Goal: Transaction & Acquisition: Purchase product/service

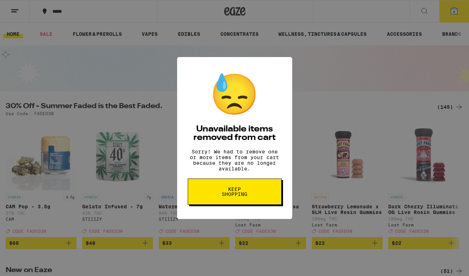
click at [222, 193] on span "Keep Shopping" at bounding box center [234, 192] width 36 height 10
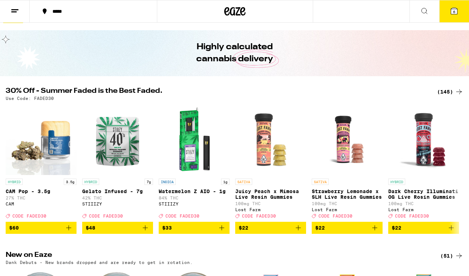
click at [445, 91] on div "(145)" at bounding box center [450, 91] width 26 height 9
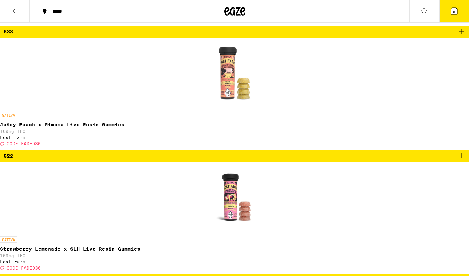
scroll to position [539, 0]
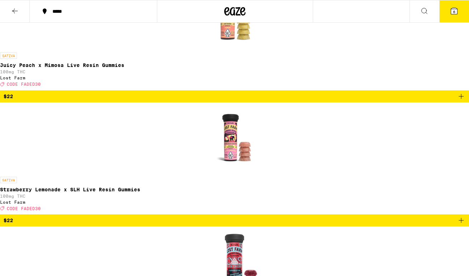
scroll to position [594, 0]
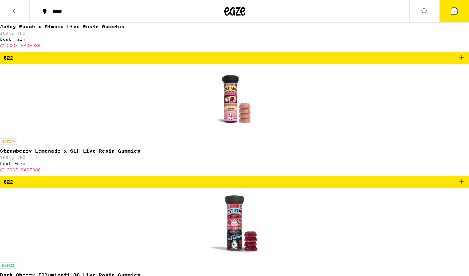
scroll to position [631, 0]
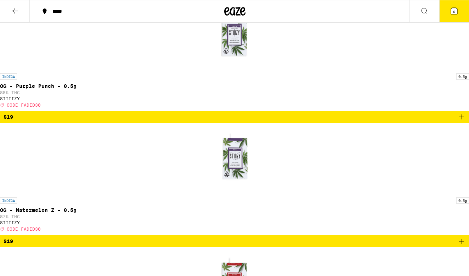
scroll to position [2803, 0]
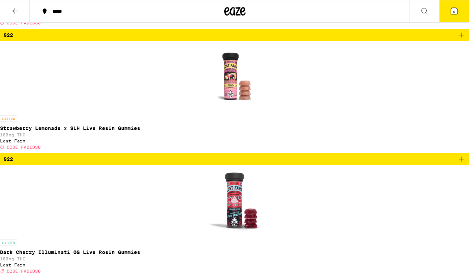
scroll to position [657, 0]
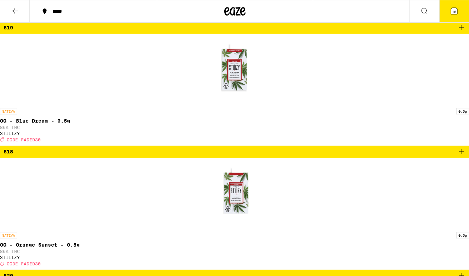
scroll to position [2988, 0]
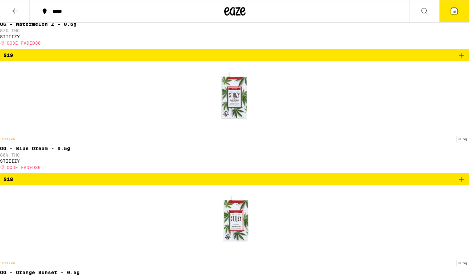
click at [448, 9] on button "10" at bounding box center [454, 11] width 30 height 22
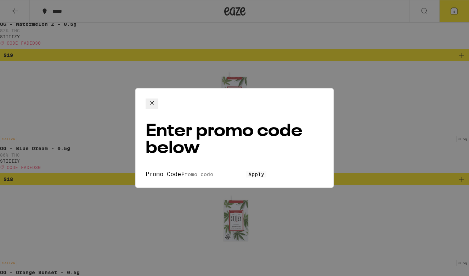
click at [181, 171] on input "Promo Code" at bounding box center [213, 174] width 65 height 6
paste input "FADED30"
type input "FADED30"
click at [246, 173] on button "Apply" at bounding box center [256, 174] width 20 height 6
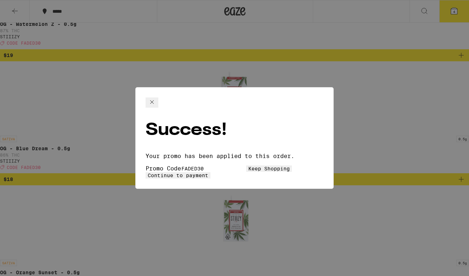
click at [208, 173] on span "Continue to payment" at bounding box center [178, 176] width 61 height 6
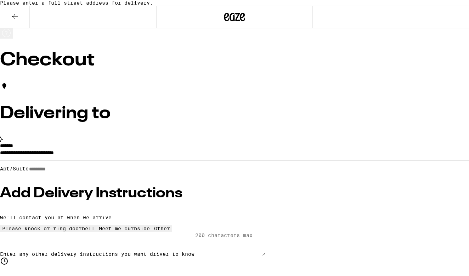
click at [14, 21] on icon at bounding box center [15, 16] width 9 height 9
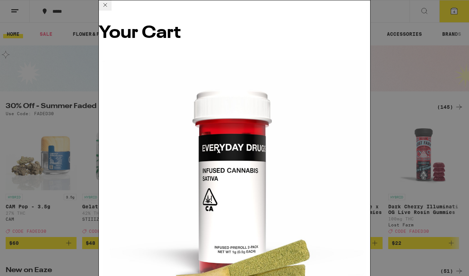
click at [109, 9] on icon at bounding box center [105, 5] width 9 height 9
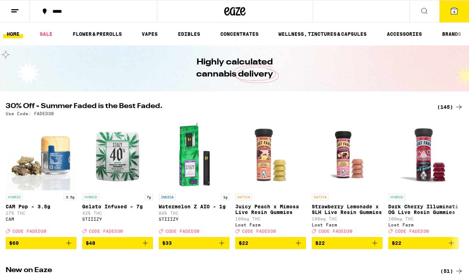
click at [451, 108] on div "(145)" at bounding box center [450, 107] width 26 height 9
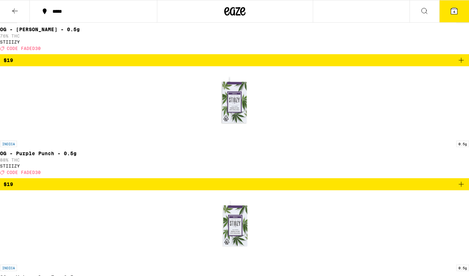
scroll to position [2736, 0]
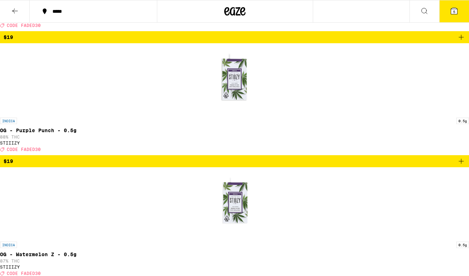
scroll to position [2764, 0]
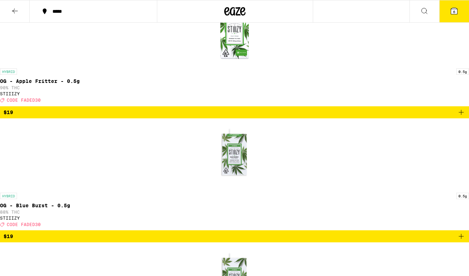
scroll to position [3328, 0]
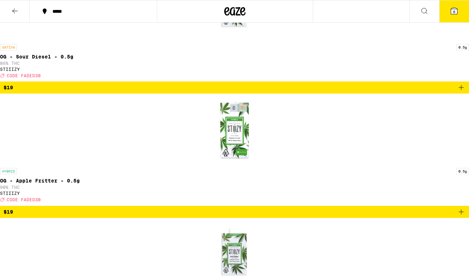
click at [452, 13] on icon at bounding box center [454, 11] width 6 height 6
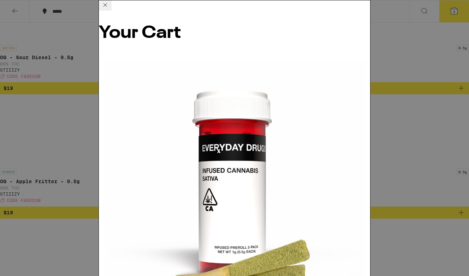
scroll to position [8, 0]
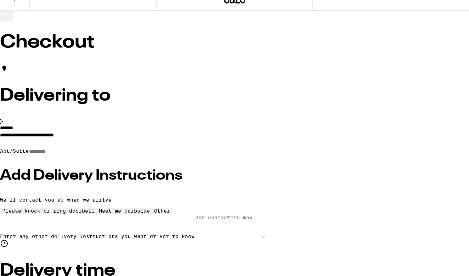
scroll to position [16, 0]
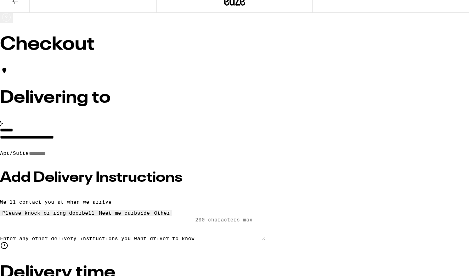
click at [87, 145] on input "**********" at bounding box center [234, 139] width 469 height 12
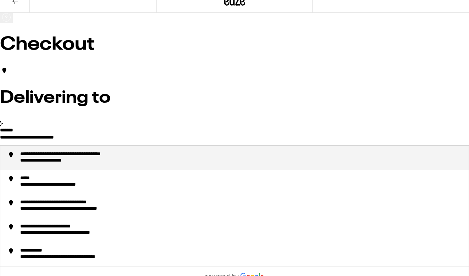
drag, startPoint x: 66, startPoint y: 147, endPoint x: 44, endPoint y: 147, distance: 22.0
click at [44, 147] on div "**********" at bounding box center [234, 184] width 469 height 113
drag, startPoint x: 156, startPoint y: 147, endPoint x: 38, endPoint y: 147, distance: 118.3
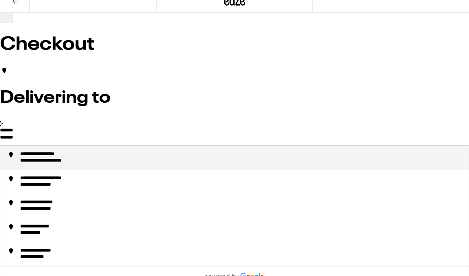
click at [76, 164] on div "**********" at bounding box center [57, 161] width 74 height 6
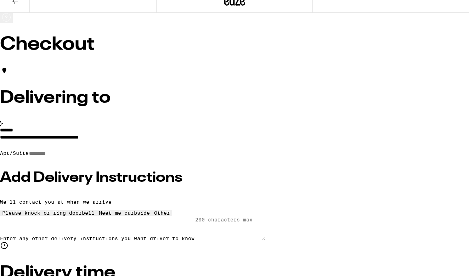
type input "**********"
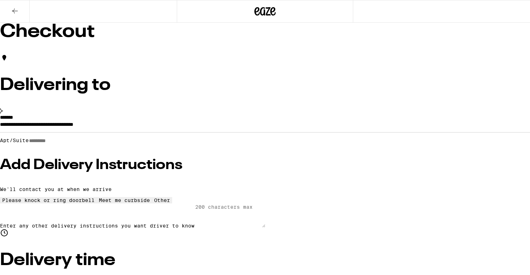
scroll to position [0, 0]
click at [16, 9] on icon at bounding box center [15, 11] width 9 height 9
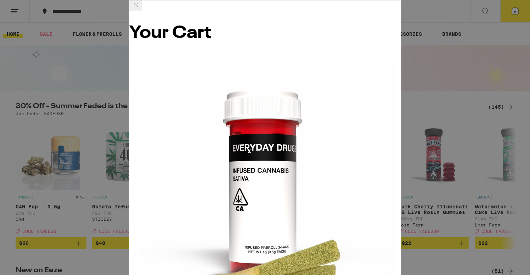
click at [140, 9] on icon at bounding box center [135, 5] width 9 height 9
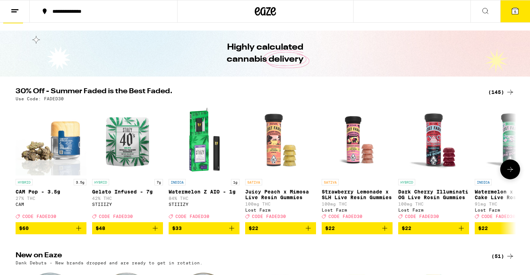
scroll to position [18, 0]
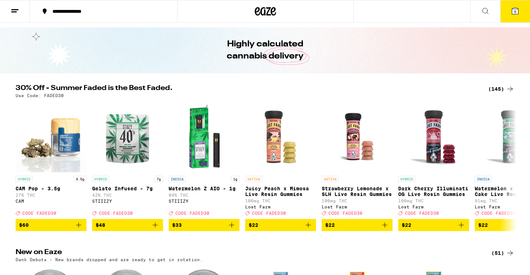
click at [469, 86] on div "(145)" at bounding box center [501, 89] width 26 height 9
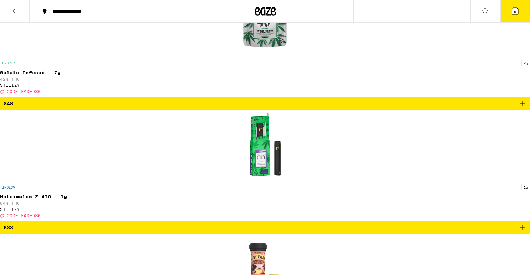
scroll to position [330, 0]
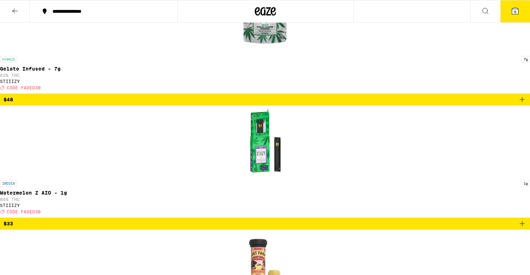
scroll to position [335, 0]
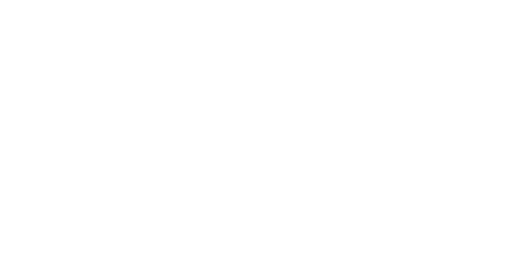
scroll to position [109, 0]
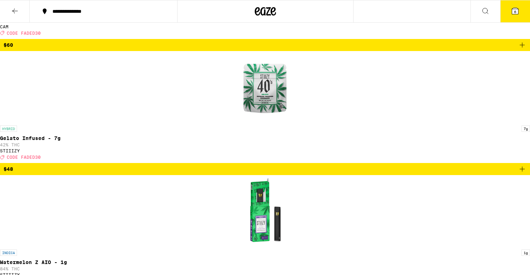
scroll to position [270, 0]
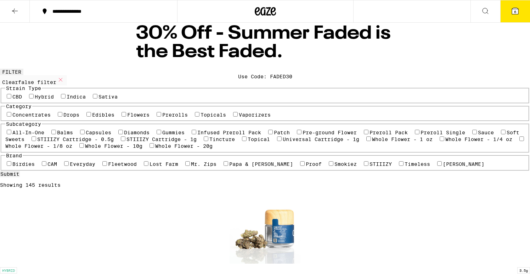
scroll to position [0, 0]
click at [469, 16] on button "6" at bounding box center [515, 11] width 30 height 22
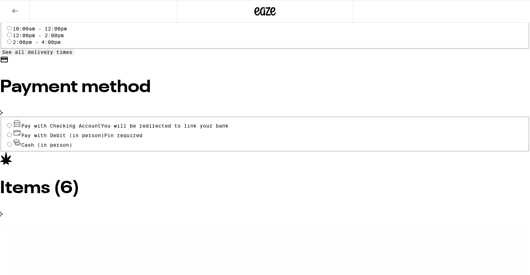
scroll to position [312, 0]
click at [12, 142] on input "Cash (in person)" at bounding box center [9, 144] width 5 height 5
radio input "true"
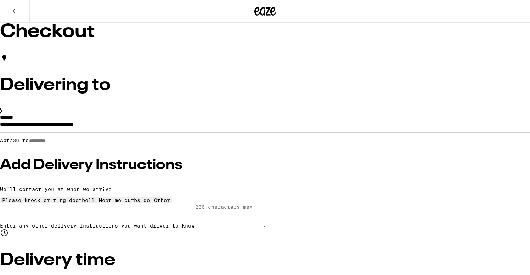
scroll to position [0, 0]
click at [13, 10] on icon at bounding box center [15, 11] width 9 height 9
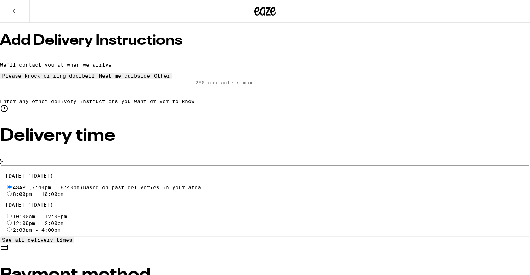
scroll to position [136, 0]
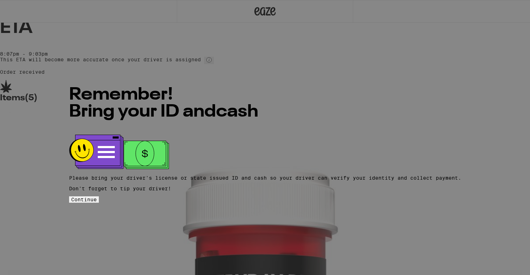
click at [97, 197] on span "Continue" at bounding box center [84, 200] width 26 height 6
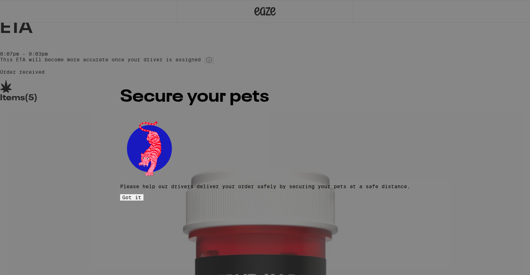
click at [143, 194] on button "Got it" at bounding box center [131, 197] width 23 height 6
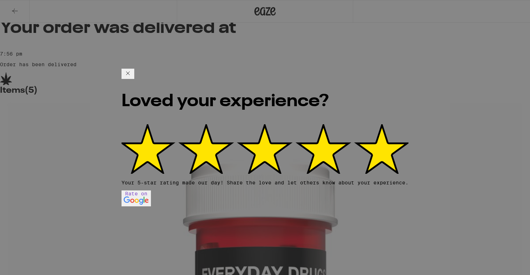
click at [132, 69] on icon at bounding box center [128, 73] width 9 height 9
